Goal: Task Accomplishment & Management: Complete application form

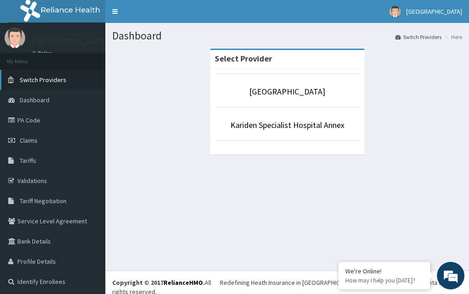
click at [35, 82] on span "Switch Providers" at bounding box center [43, 80] width 47 height 8
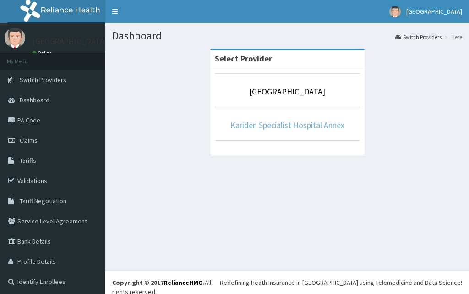
click at [335, 123] on link "Kariden Specialist Hospital Annex" at bounding box center [288, 125] width 114 height 11
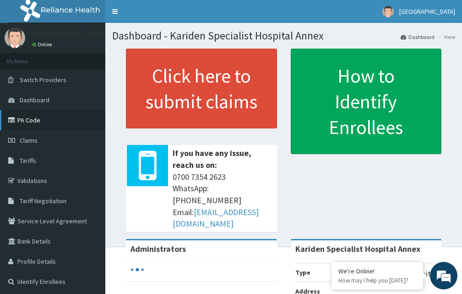
click at [31, 119] on link "PA Code" at bounding box center [52, 120] width 105 height 20
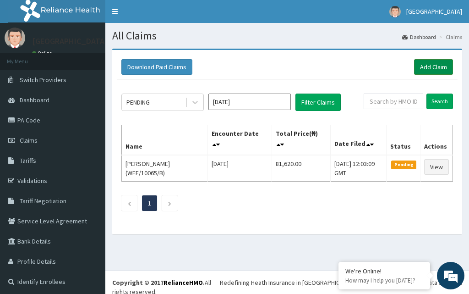
click at [422, 73] on link "Add Claim" at bounding box center [433, 67] width 39 height 16
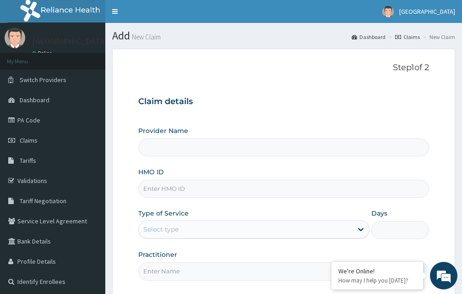
drag, startPoint x: 211, startPoint y: 190, endPoint x: 206, endPoint y: 204, distance: 14.5
click at [210, 192] on input "HMO ID" at bounding box center [283, 189] width 291 height 18
type input "XIA/11087/A"
drag, startPoint x: 231, startPoint y: 221, endPoint x: 231, endPoint y: 228, distance: 6.9
click at [231, 225] on div "Select type" at bounding box center [253, 229] width 231 height 18
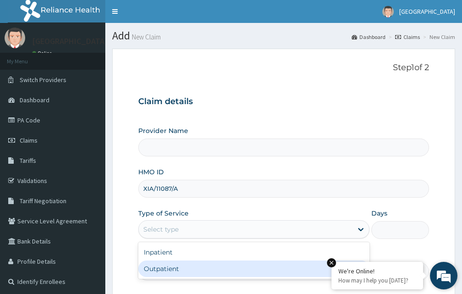
drag, startPoint x: 208, startPoint y: 267, endPoint x: 359, endPoint y: 265, distance: 151.7
click at [242, 267] on div "Outpatient" at bounding box center [253, 268] width 231 height 17
type input "1"
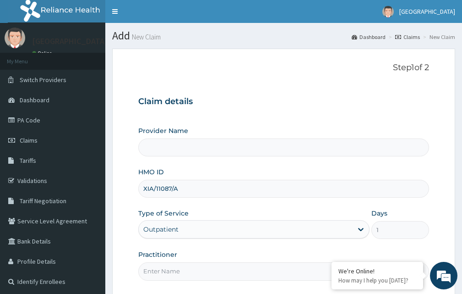
type input "Kariden Specialist Hospital Annex"
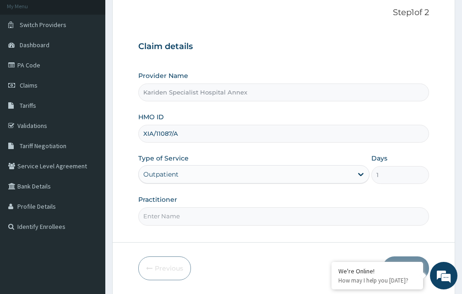
scroll to position [86, 0]
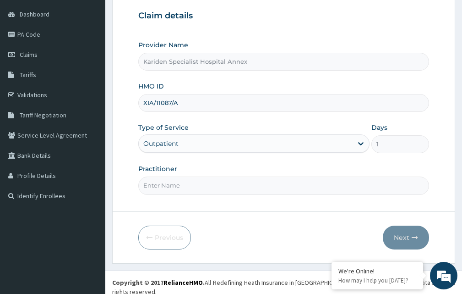
click at [227, 193] on input "Practitioner" at bounding box center [283, 185] width 291 height 18
type input "DR. KARIBA"
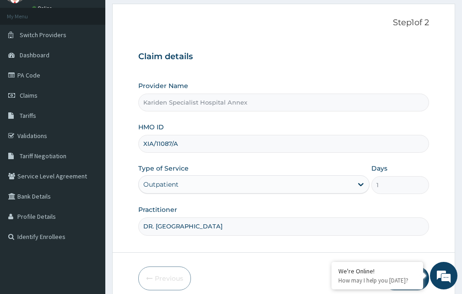
scroll to position [44, 0]
click at [45, 33] on span "Switch Providers" at bounding box center [43, 35] width 47 height 8
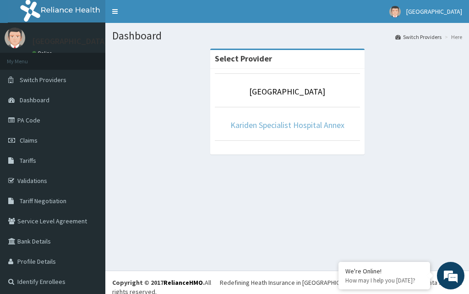
click at [309, 127] on link "Kariden Specialist Hospital Annex" at bounding box center [288, 125] width 114 height 11
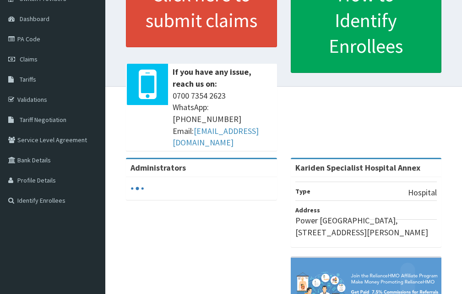
scroll to position [83, 0]
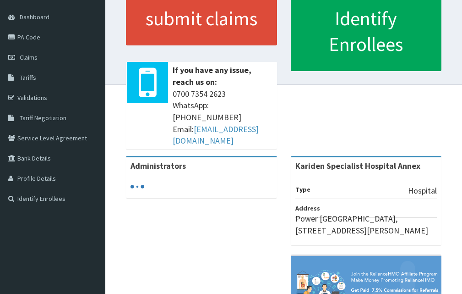
click at [462, 178] on html "RelianceHMO Provider Portal | Dashboard R EL Toggle navigation Kariden Hospital…" at bounding box center [231, 143] width 462 height 452
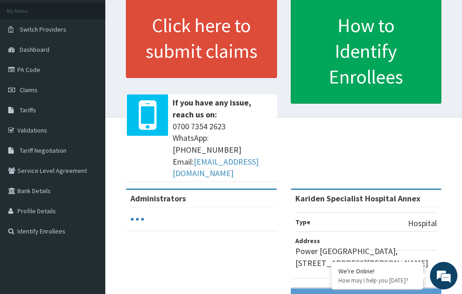
scroll to position [16, 0]
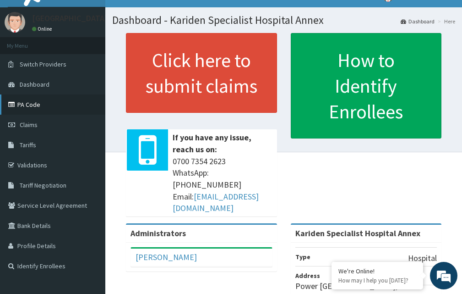
click at [28, 102] on link "PA Code" at bounding box center [52, 104] width 105 height 20
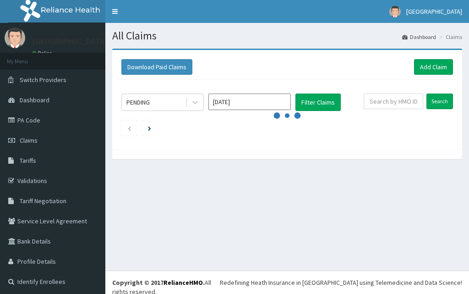
click at [420, 66] on link "Add Claim" at bounding box center [433, 67] width 39 height 16
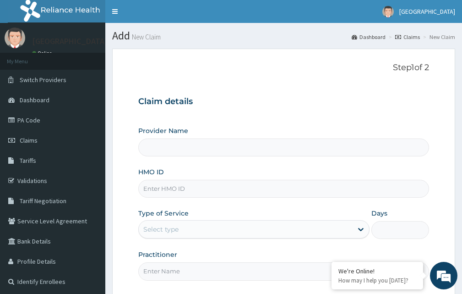
click at [242, 185] on input "HMO ID" at bounding box center [283, 189] width 291 height 18
type input "Kariden Specialist Hospital Annex"
type input "XIA/11087/A"
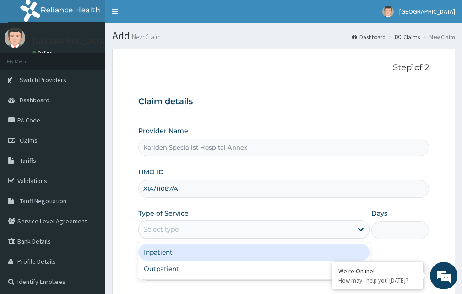
drag, startPoint x: 183, startPoint y: 232, endPoint x: 182, endPoint y: 254, distance: 22.5
click at [183, 234] on div "Select type" at bounding box center [246, 229] width 214 height 15
click at [182, 255] on div "Inpatient" at bounding box center [253, 252] width 231 height 17
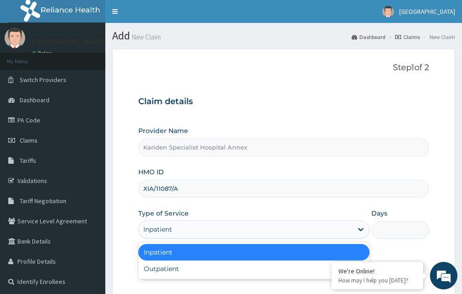
drag, startPoint x: 178, startPoint y: 229, endPoint x: 178, endPoint y: 250, distance: 21.1
click at [178, 234] on div "Inpatient" at bounding box center [246, 229] width 214 height 15
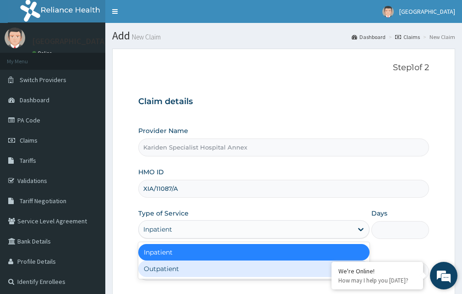
drag, startPoint x: 180, startPoint y: 269, endPoint x: 456, endPoint y: 262, distance: 276.0
click at [457, 264] on body "R EL Toggle navigation Kariden Hospital Kariden Hospital - karidenspecialisthos…" at bounding box center [231, 194] width 462 height 389
click at [232, 263] on div "Outpatient" at bounding box center [253, 268] width 231 height 17
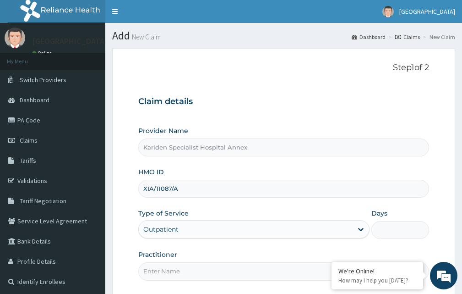
type input "1"
click at [233, 267] on input "Practitioner" at bounding box center [283, 271] width 291 height 18
type input "DR. KARIBA"
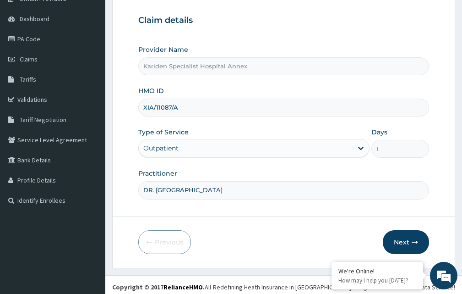
scroll to position [82, 0]
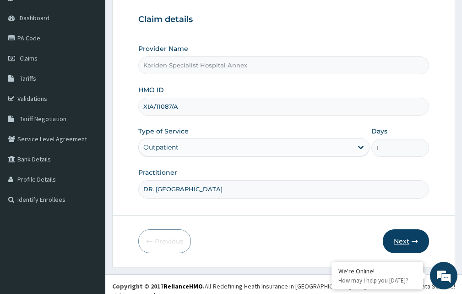
click at [413, 241] on icon "button" at bounding box center [415, 241] width 6 height 6
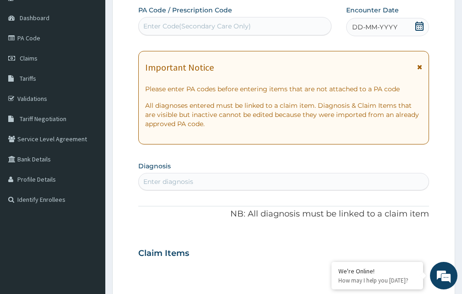
click at [189, 179] on div "Enter diagnosis" at bounding box center [168, 181] width 50 height 9
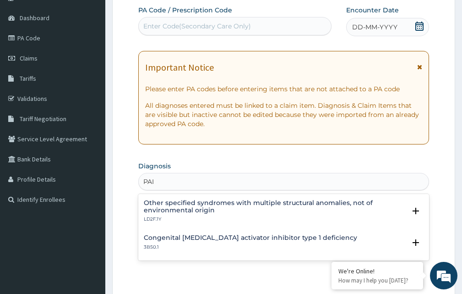
type input "PAIN"
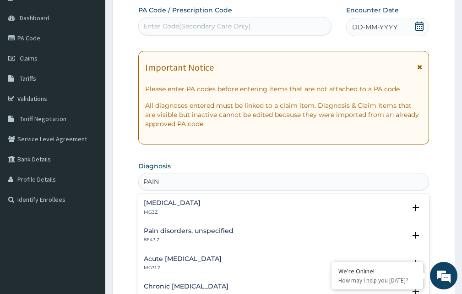
click at [193, 257] on h4 "Acute pain, unspecified" at bounding box center [183, 258] width 78 height 7
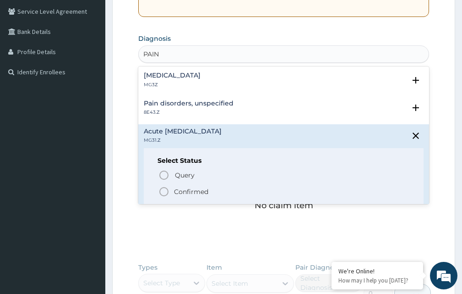
scroll to position [212, 0]
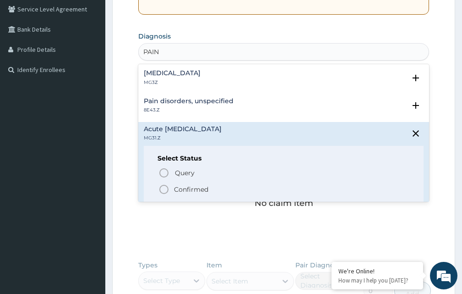
click at [207, 184] on span "Confirmed" at bounding box center [285, 189] width 252 height 11
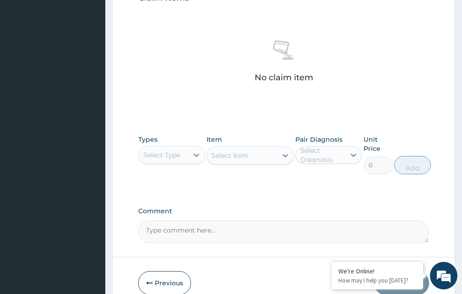
scroll to position [348, 0]
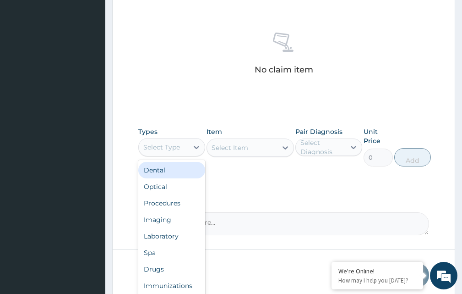
click at [186, 143] on div "Select Type" at bounding box center [164, 147] width 50 height 15
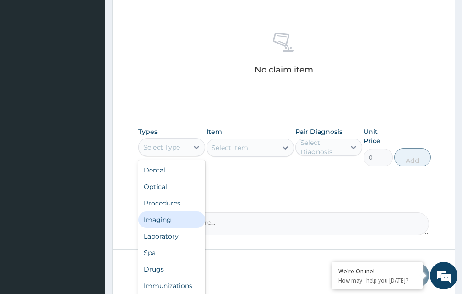
click at [185, 219] on div "Imaging" at bounding box center [171, 219] width 67 height 17
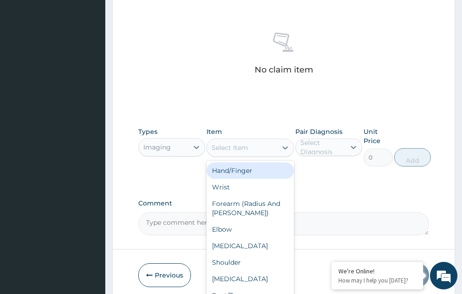
click at [283, 148] on icon at bounding box center [285, 147] width 9 height 9
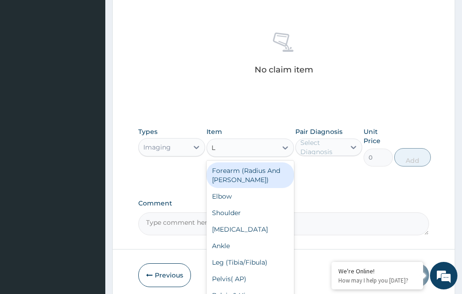
type input "LU"
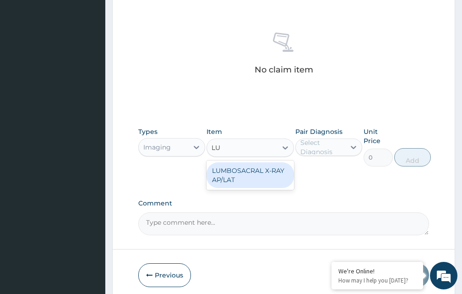
click at [278, 177] on div "LUMBOSACRAL X-RAY AP/LAT" at bounding box center [250, 175] width 87 height 26
type input "8000"
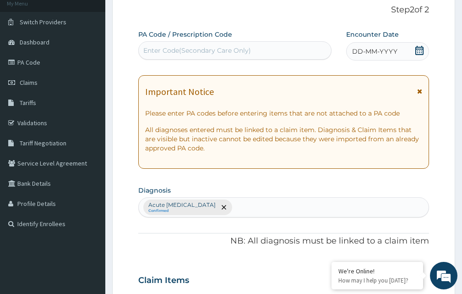
scroll to position [0, 0]
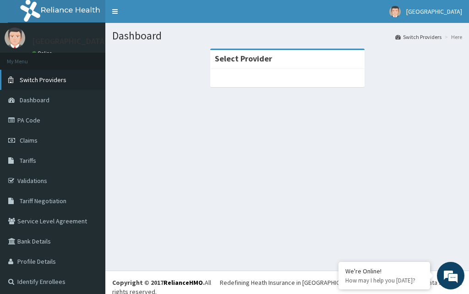
click at [54, 79] on span "Switch Providers" at bounding box center [43, 80] width 47 height 8
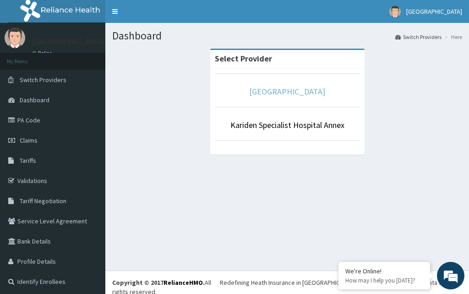
click at [279, 90] on link "[GEOGRAPHIC_DATA]" at bounding box center [287, 91] width 76 height 11
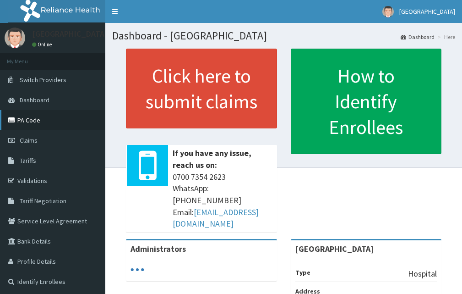
click at [27, 119] on link "PA Code" at bounding box center [52, 120] width 105 height 20
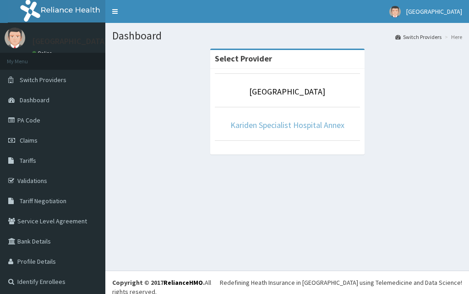
click at [337, 121] on link "Kariden Specialist Hospital Annex" at bounding box center [288, 125] width 114 height 11
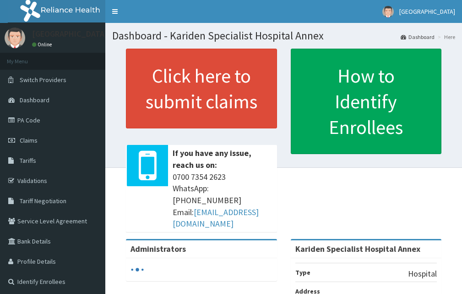
click at [45, 118] on link "PA Code" at bounding box center [52, 120] width 105 height 20
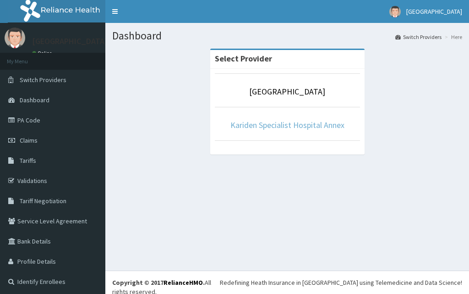
click at [303, 126] on link "Kariden Specialist Hospital Annex" at bounding box center [288, 125] width 114 height 11
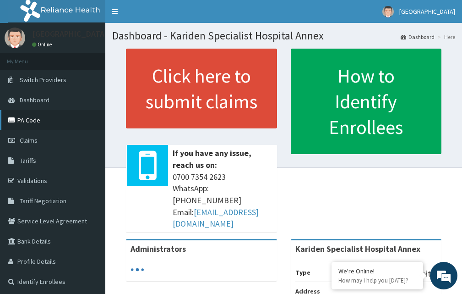
click at [31, 121] on link "PA Code" at bounding box center [52, 120] width 105 height 20
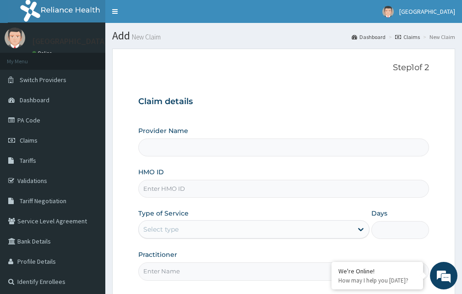
drag, startPoint x: 0, startPoint y: 0, endPoint x: 169, endPoint y: 182, distance: 248.8
click at [169, 182] on input "HMO ID" at bounding box center [283, 189] width 291 height 18
paste input "WFE/10065/B"
type input "WFE/10065/B"
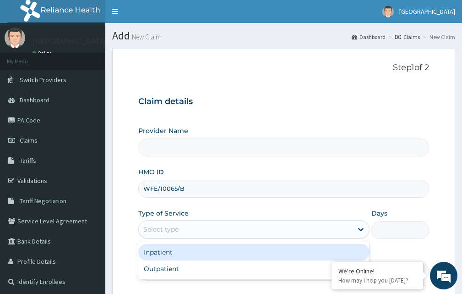
click at [225, 226] on div "Select type" at bounding box center [246, 229] width 214 height 15
type input "Kariden Specialist Hospital Annex"
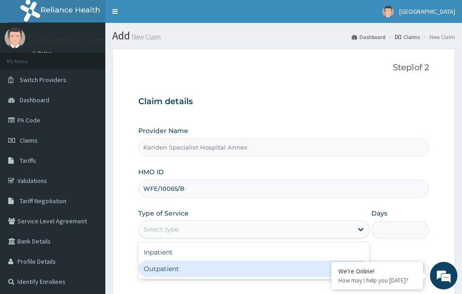
click at [189, 270] on div "Outpatient" at bounding box center [253, 268] width 231 height 17
type input "1"
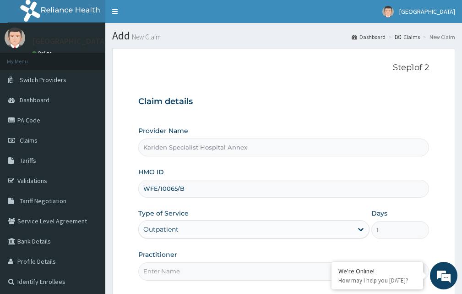
click at [220, 268] on input "Practitioner" at bounding box center [283, 271] width 291 height 18
type input "DR. KARIBA"
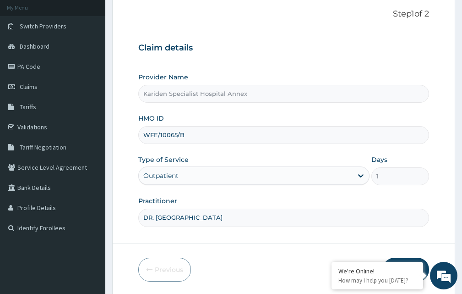
scroll to position [86, 0]
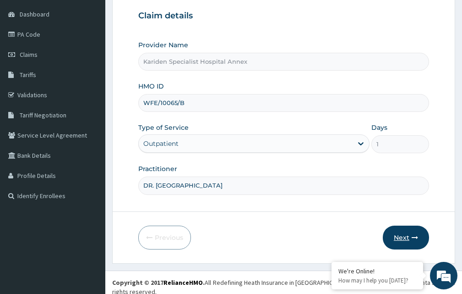
click at [410, 240] on button "Next" at bounding box center [406, 238] width 46 height 24
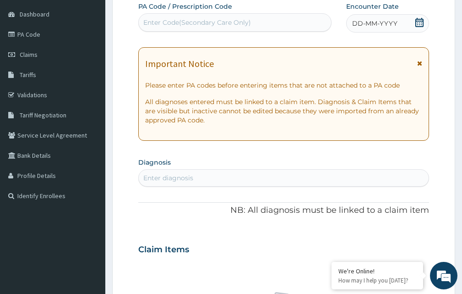
click at [177, 25] on div "Enter Code(Secondary Care Only)" at bounding box center [197, 22] width 108 height 9
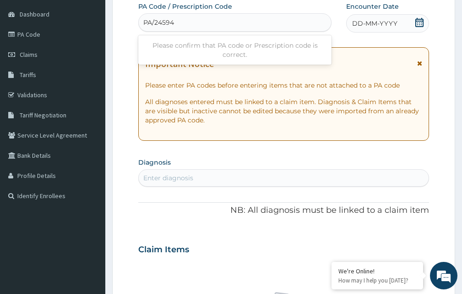
type input "PA/245947"
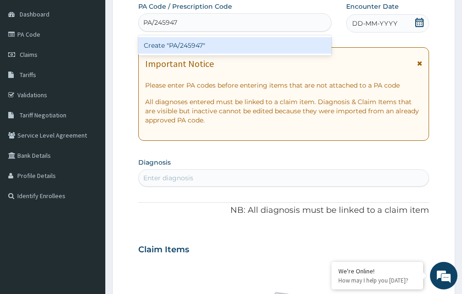
click at [158, 43] on div "Create "PA/245947"" at bounding box center [234, 45] width 193 height 17
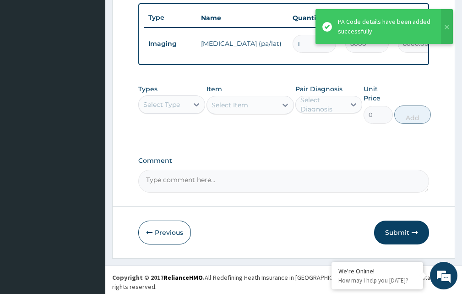
scroll to position [349, 0]
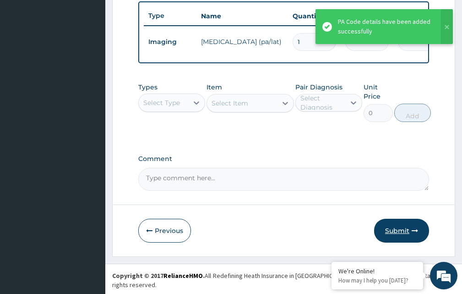
click at [408, 231] on button "Submit" at bounding box center [401, 231] width 55 height 24
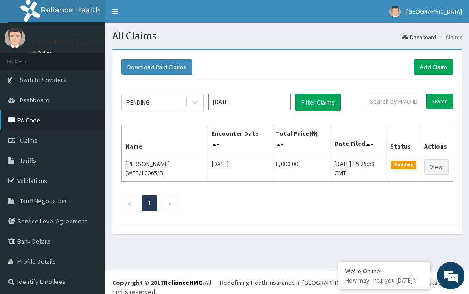
click at [28, 116] on link "PA Code" at bounding box center [52, 120] width 105 height 20
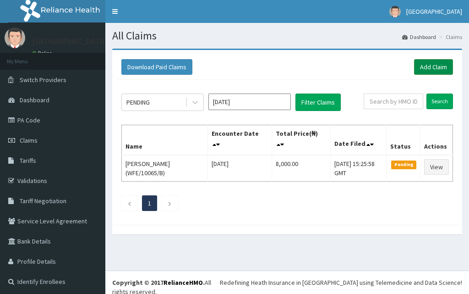
click at [420, 69] on link "Add Claim" at bounding box center [433, 67] width 39 height 16
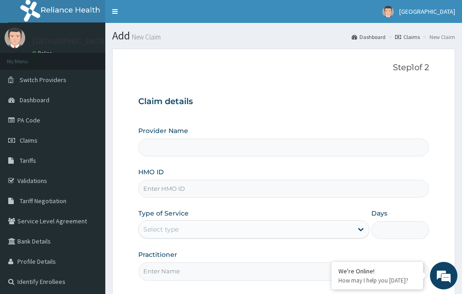
click at [154, 192] on input "HMO ID" at bounding box center [283, 189] width 291 height 18
paste input "MKE/10002/C"
type input "MKE/10002/C"
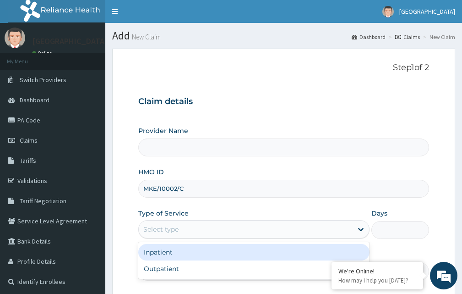
click at [187, 225] on div "Select type" at bounding box center [246, 229] width 214 height 15
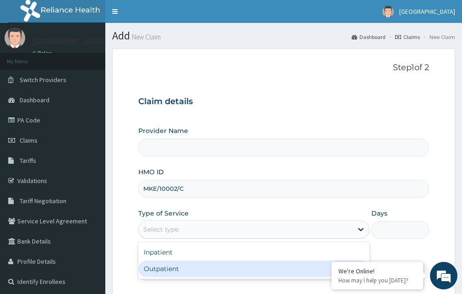
type input "Kariden Specialist Hospital Annex"
click at [183, 272] on div "Outpatient" at bounding box center [253, 268] width 231 height 17
type input "1"
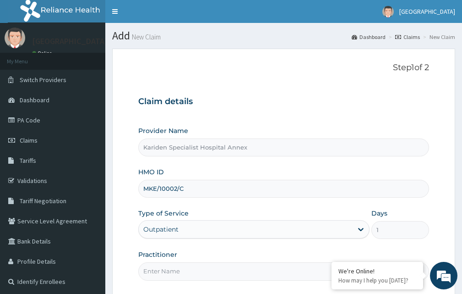
scroll to position [86, 0]
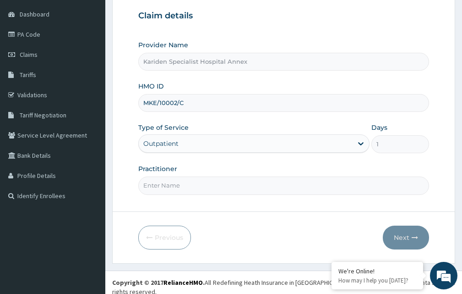
click at [294, 182] on input "Practitioner" at bounding box center [283, 185] width 291 height 18
click at [203, 182] on input "DR. KARIBA" at bounding box center [283, 185] width 291 height 18
drag, startPoint x: 201, startPoint y: 182, endPoint x: 157, endPoint y: 184, distance: 44.5
click at [157, 184] on input "DR. KARIBA" at bounding box center [283, 185] width 291 height 18
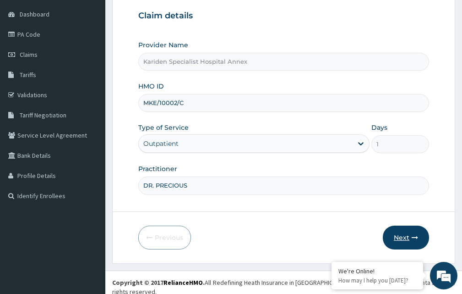
type input "DR. PRECIOUS"
click at [398, 234] on button "Next" at bounding box center [406, 238] width 46 height 24
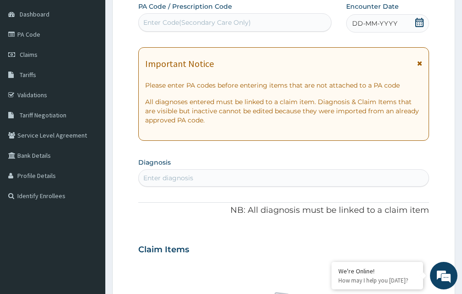
click at [158, 18] on div "Enter Code(Secondary Care Only)" at bounding box center [197, 22] width 108 height 9
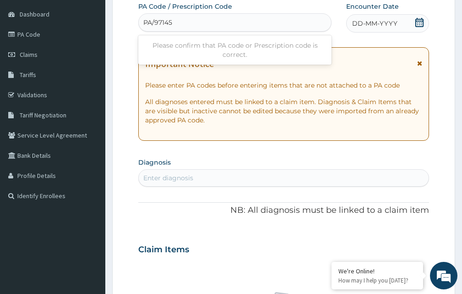
type input "PA/971457"
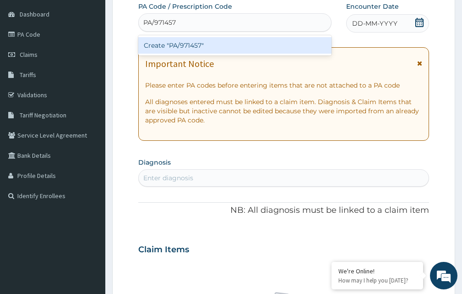
click at [162, 43] on div "Create "PA/971457"" at bounding box center [234, 45] width 193 height 17
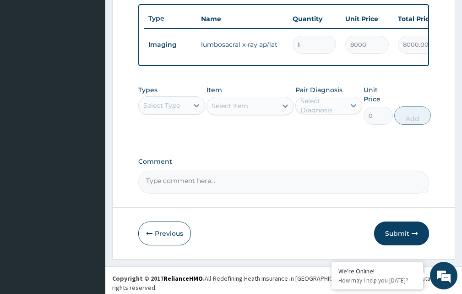
scroll to position [349, 0]
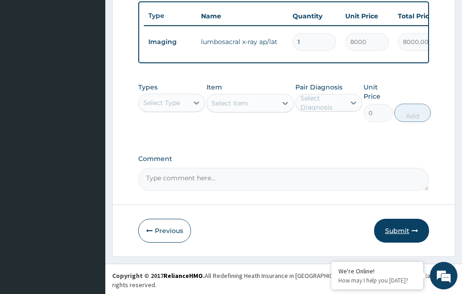
click at [388, 233] on button "Submit" at bounding box center [401, 231] width 55 height 24
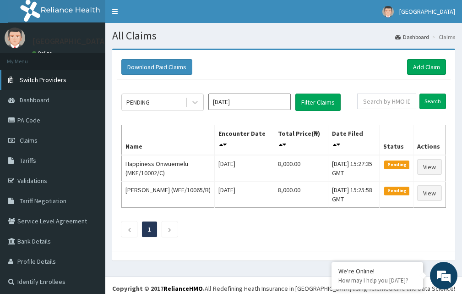
click at [39, 76] on span "Switch Providers" at bounding box center [43, 80] width 47 height 8
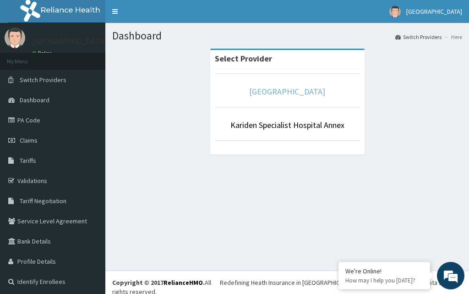
click at [318, 87] on link "[GEOGRAPHIC_DATA]" at bounding box center [287, 91] width 76 height 11
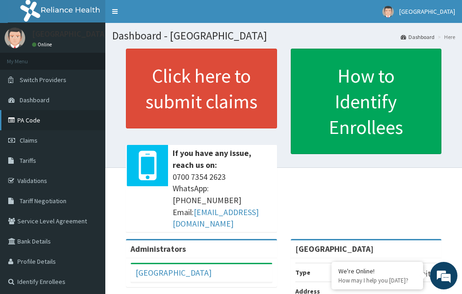
click at [35, 117] on link "PA Code" at bounding box center [52, 120] width 105 height 20
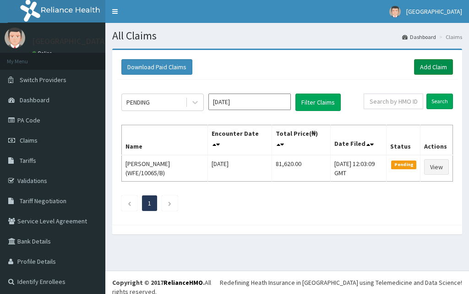
click at [429, 67] on link "Add Claim" at bounding box center [433, 67] width 39 height 16
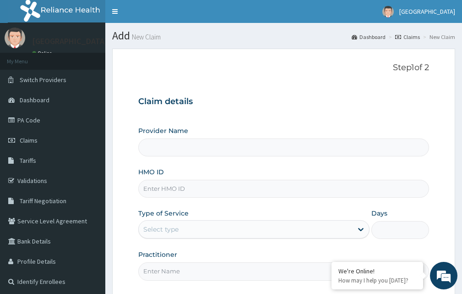
click at [168, 192] on input "HMO ID" at bounding box center [283, 189] width 291 height 18
paste input "MKE/10002/C"
type input "MKE/10002/C"
type input "[GEOGRAPHIC_DATA]"
type input "MKE/10002/C"
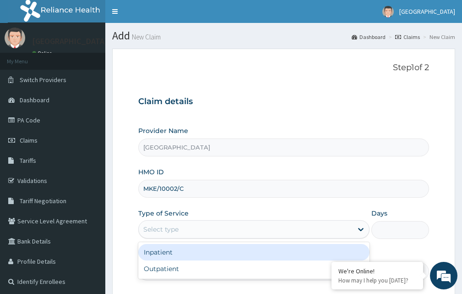
click at [199, 231] on div "Select type" at bounding box center [246, 229] width 214 height 15
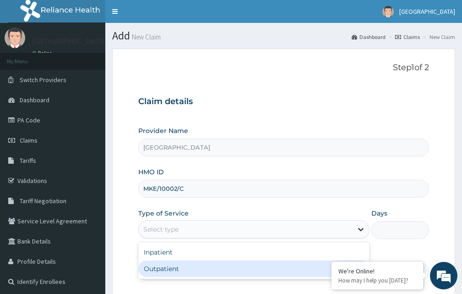
click at [183, 263] on div "Outpatient" at bounding box center [253, 268] width 231 height 17
type input "1"
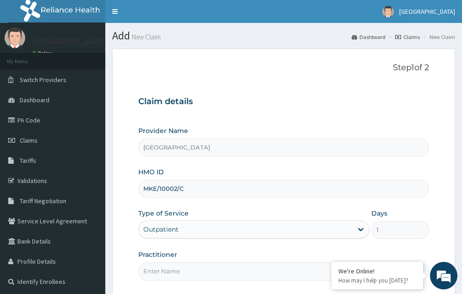
click at [224, 270] on input "Practitioner" at bounding box center [283, 271] width 291 height 18
type input "DR PRECIOUS"
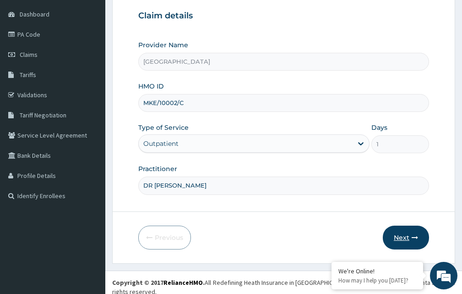
click at [416, 238] on icon "button" at bounding box center [415, 237] width 6 height 6
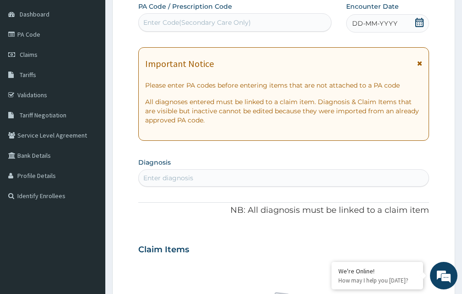
scroll to position [0, 0]
click at [176, 23] on div "Enter Code(Secondary Care Only)" at bounding box center [197, 22] width 108 height 9
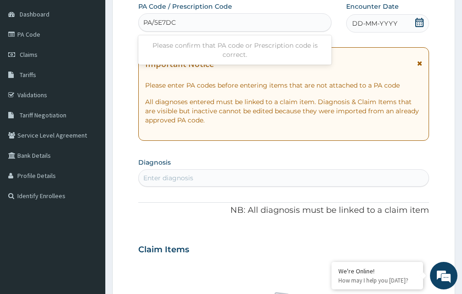
type input "PA/5E7DC8"
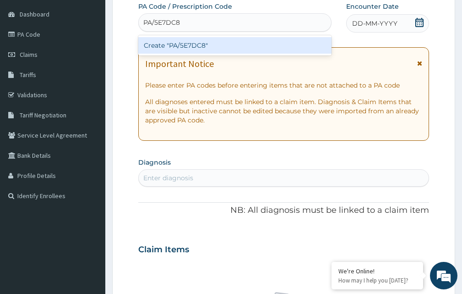
click at [198, 42] on div "Create "PA/5E7DC8"" at bounding box center [234, 45] width 193 height 17
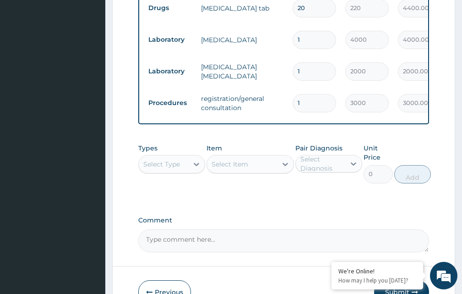
scroll to position [556, 0]
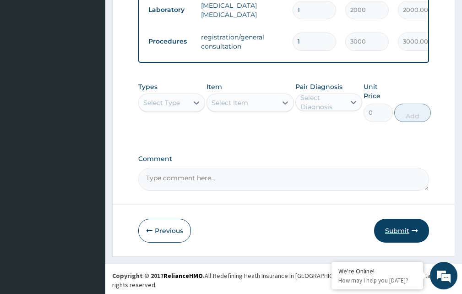
click at [392, 240] on button "Submit" at bounding box center [401, 231] width 55 height 24
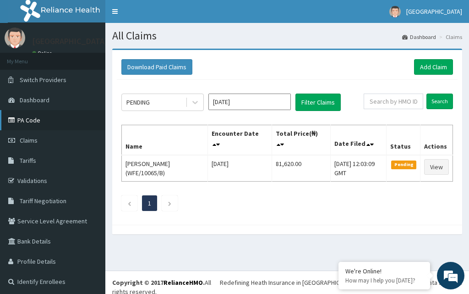
click at [34, 121] on link "PA Code" at bounding box center [52, 120] width 105 height 20
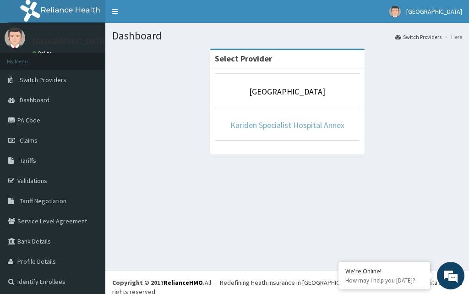
click at [311, 128] on link "Kariden Specialist Hospital Annex" at bounding box center [288, 125] width 114 height 11
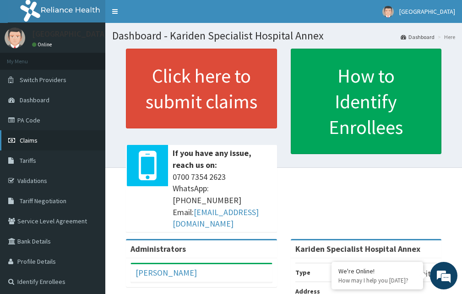
click at [27, 138] on span "Claims" at bounding box center [29, 140] width 18 height 8
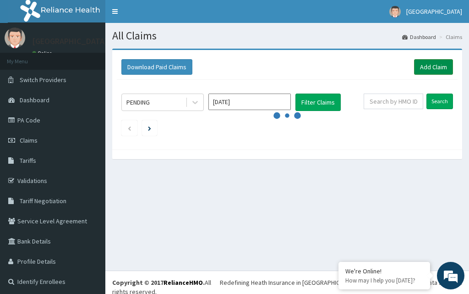
click at [422, 64] on link "Add Claim" at bounding box center [433, 67] width 39 height 16
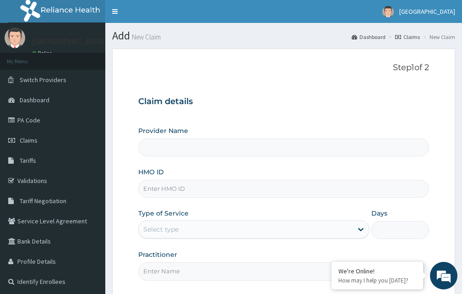
type input "Kariden Specialist Hospital Annex"
click at [192, 193] on input "HMO ID" at bounding box center [283, 189] width 291 height 18
drag, startPoint x: 182, startPoint y: 192, endPoint x: 160, endPoint y: 187, distance: 23.3
paste input "MKE/10002/C"
type input "MKE/10002/C"
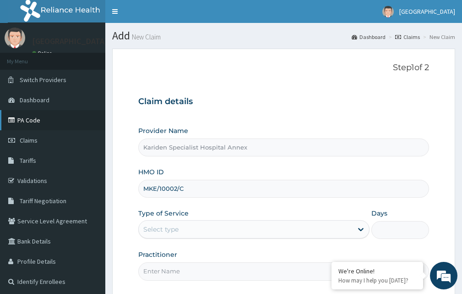
click at [35, 121] on link "PA Code" at bounding box center [52, 120] width 105 height 20
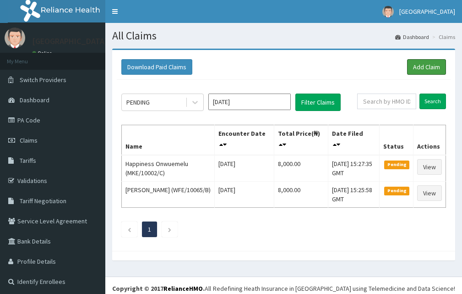
click at [416, 62] on link "Add Claim" at bounding box center [426, 67] width 39 height 16
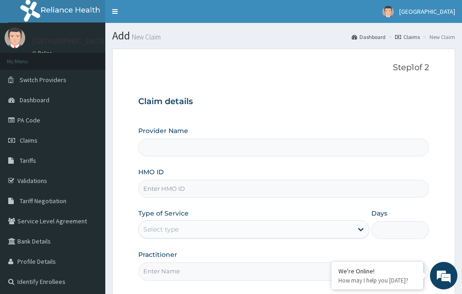
click at [166, 185] on input "HMO ID" at bounding box center [283, 189] width 291 height 18
paste input "MKE/10002/C"
type input "MKE/10002/C"
click at [189, 228] on div "Select type" at bounding box center [246, 229] width 214 height 15
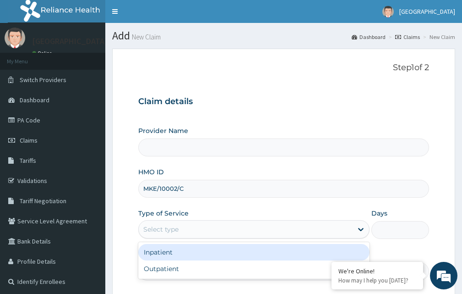
type input "Kariden Specialist Hospital Annex"
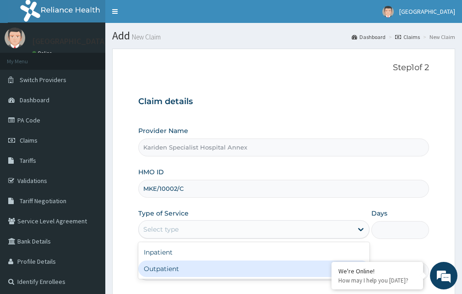
click at [177, 267] on div "Outpatient" at bounding box center [253, 268] width 231 height 17
type input "1"
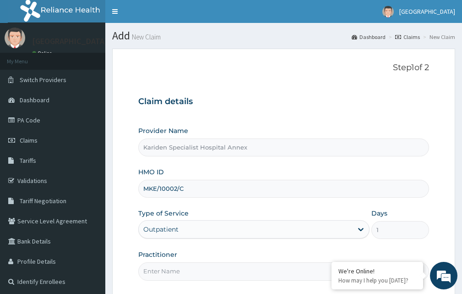
click at [177, 267] on input "Practitioner" at bounding box center [283, 271] width 291 height 18
type input "DR PRECIOUS"
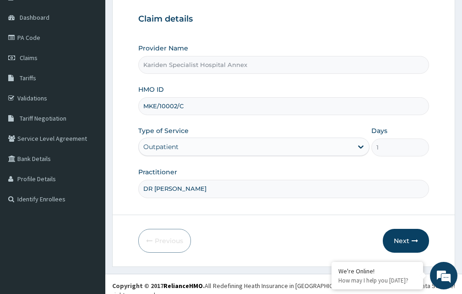
scroll to position [83, 0]
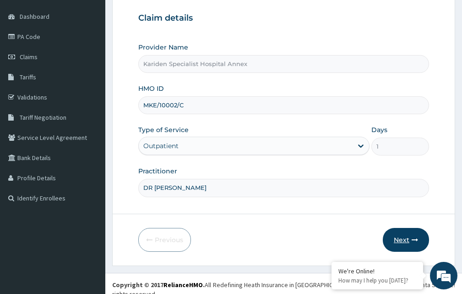
click at [409, 237] on button "Next" at bounding box center [406, 240] width 46 height 24
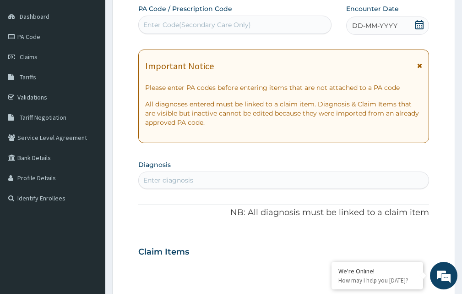
scroll to position [0, 0]
click at [169, 28] on div "Enter Code(Secondary Care Only)" at bounding box center [197, 24] width 108 height 9
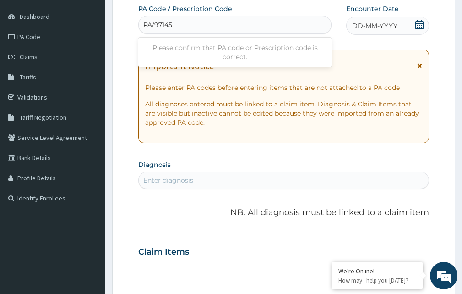
type input "PA/971457"
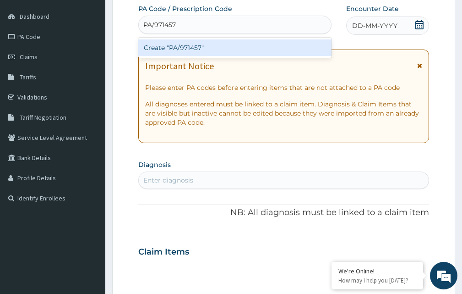
click at [165, 46] on div "Create "PA/971457"" at bounding box center [234, 47] width 193 height 17
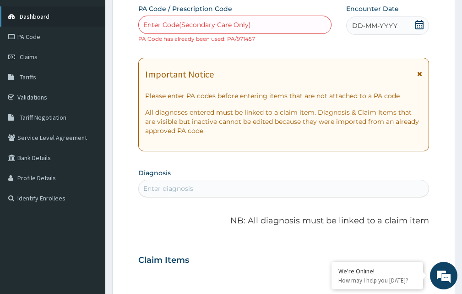
click at [33, 21] on link "Dashboard" at bounding box center [52, 16] width 105 height 20
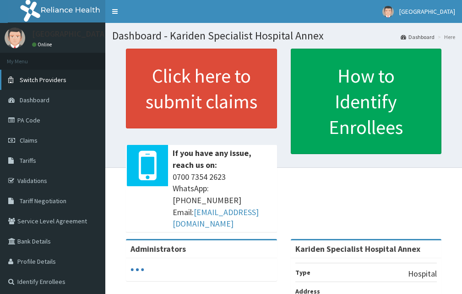
click at [45, 75] on link "Switch Providers" at bounding box center [52, 80] width 105 height 20
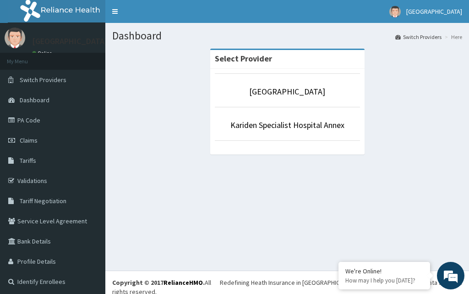
click at [300, 100] on li "[GEOGRAPHIC_DATA]" at bounding box center [287, 90] width 145 height 34
click at [288, 97] on p "[GEOGRAPHIC_DATA]" at bounding box center [287, 92] width 145 height 12
click at [27, 121] on link "PA Code" at bounding box center [52, 120] width 105 height 20
